Goal: Task Accomplishment & Management: Manage account settings

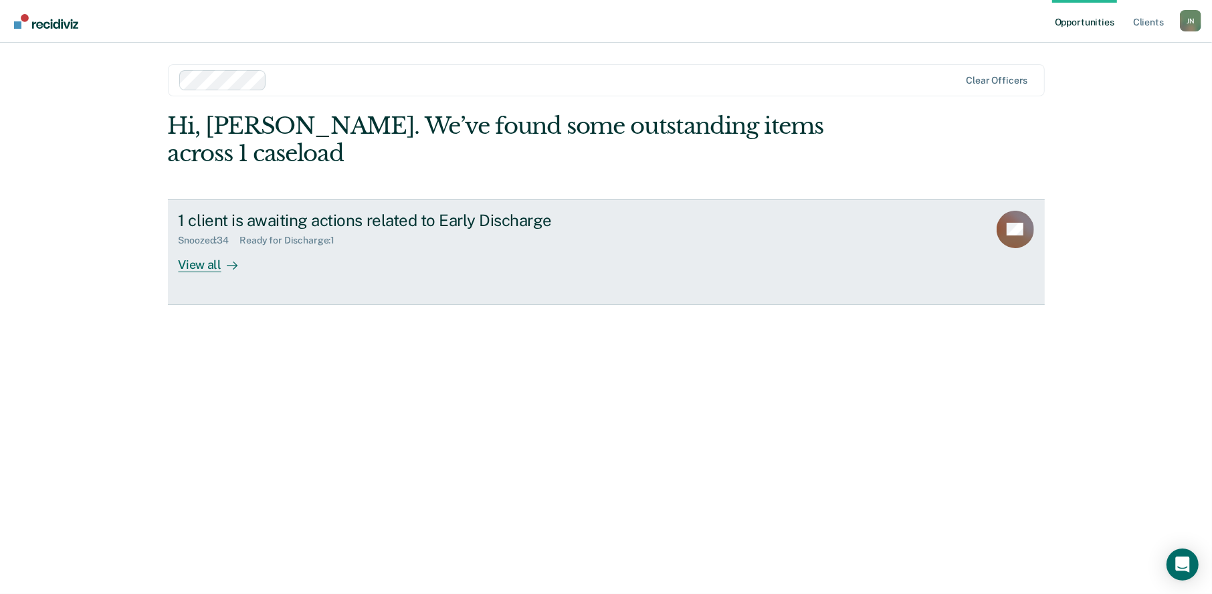
click at [215, 246] on div "View all" at bounding box center [216, 259] width 75 height 26
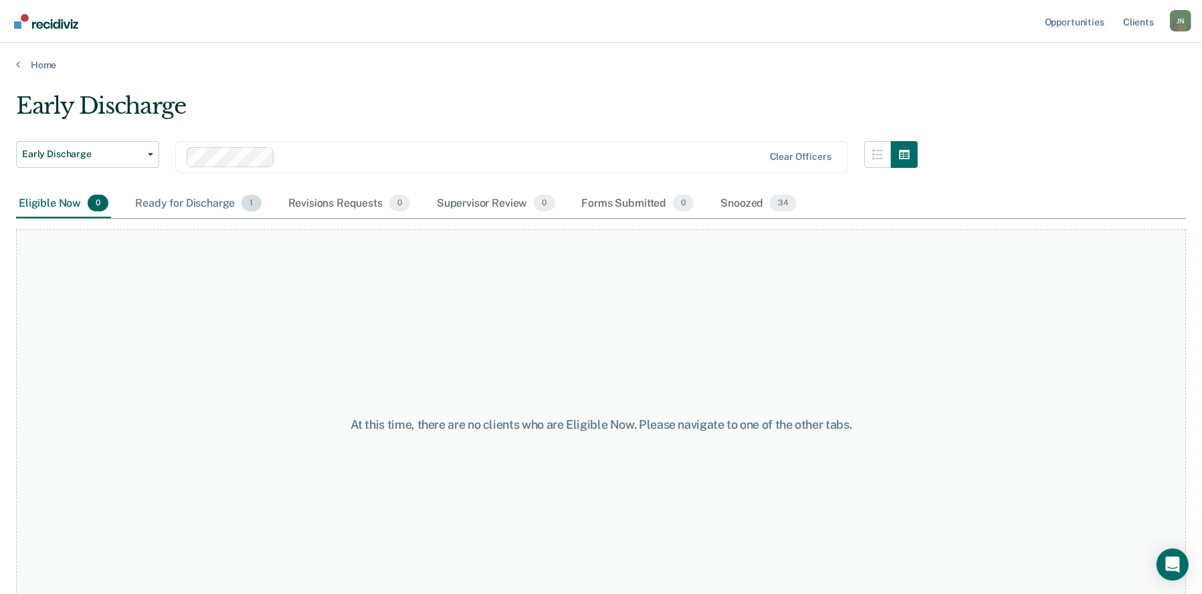
click at [193, 206] on div "Ready for Discharge 1" at bounding box center [197, 203] width 131 height 29
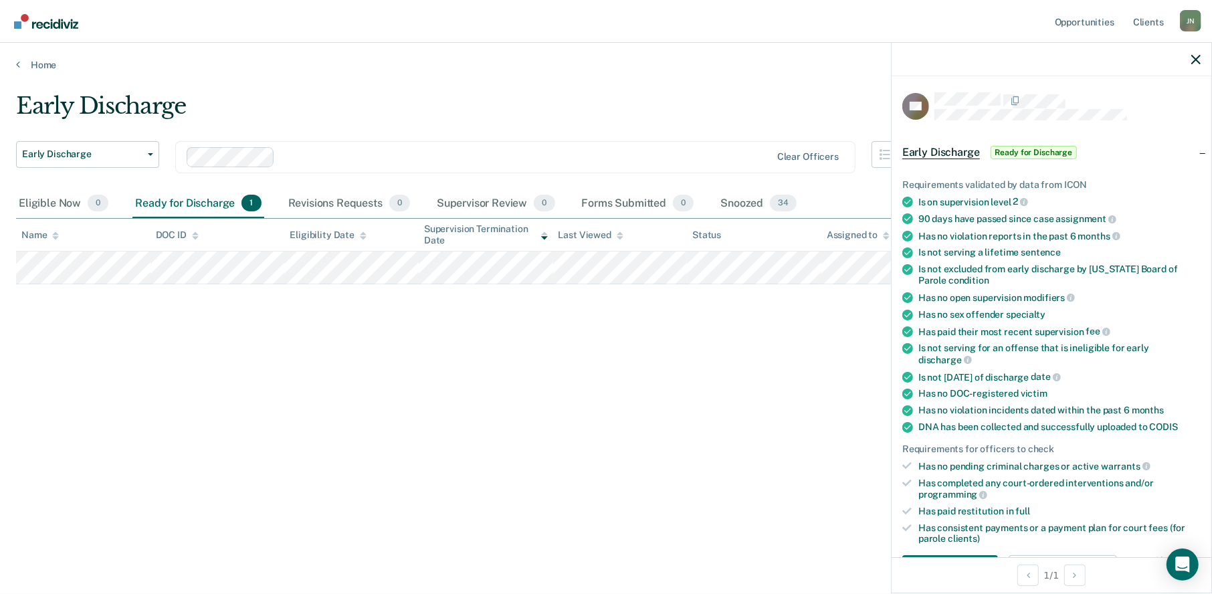
click at [1191, 57] on div at bounding box center [1052, 59] width 320 height 33
